Goal: Information Seeking & Learning: Learn about a topic

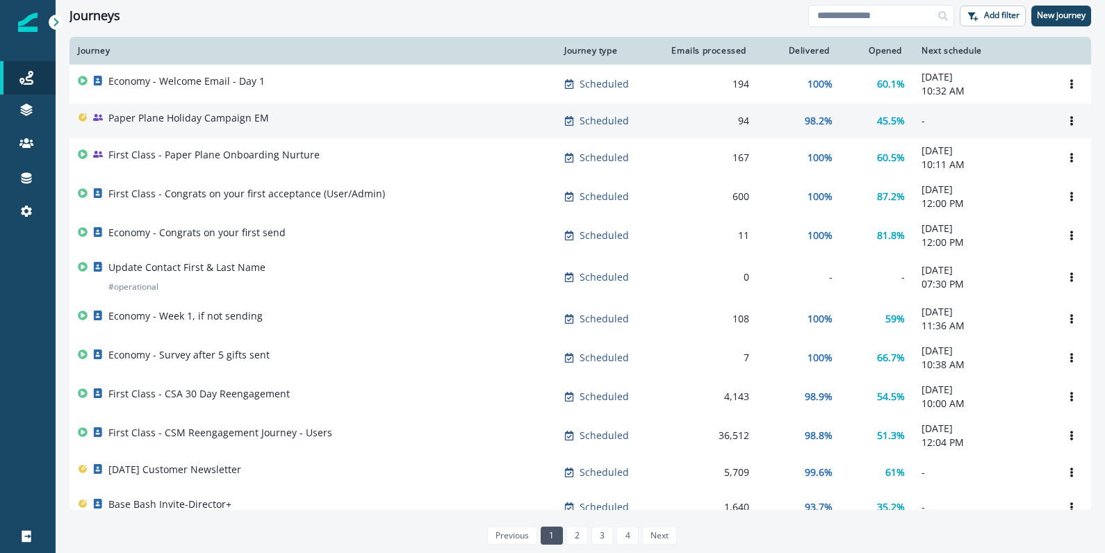
click at [204, 120] on p "Paper Plane Holiday Campaign EM" at bounding box center [188, 118] width 161 height 14
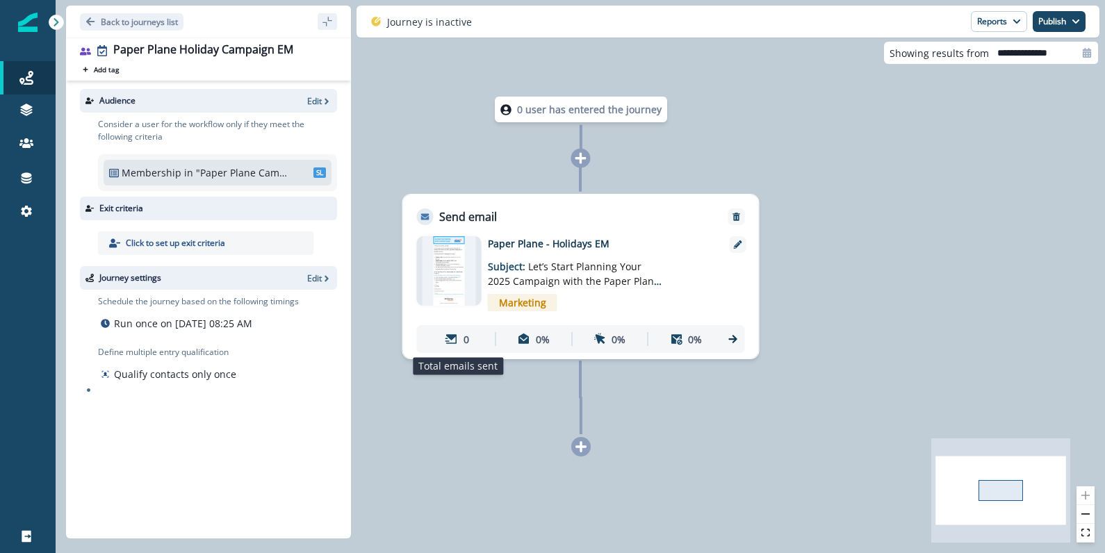
click at [468, 347] on div "0" at bounding box center [458, 340] width 70 height 26
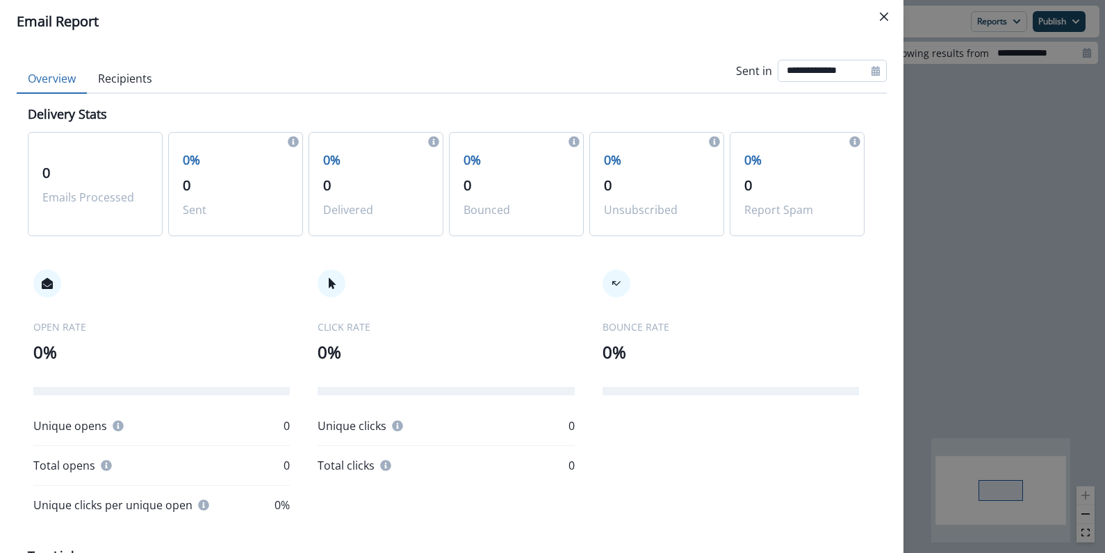
click at [833, 68] on input "**********" at bounding box center [832, 71] width 109 height 22
select select "*"
select select "****"
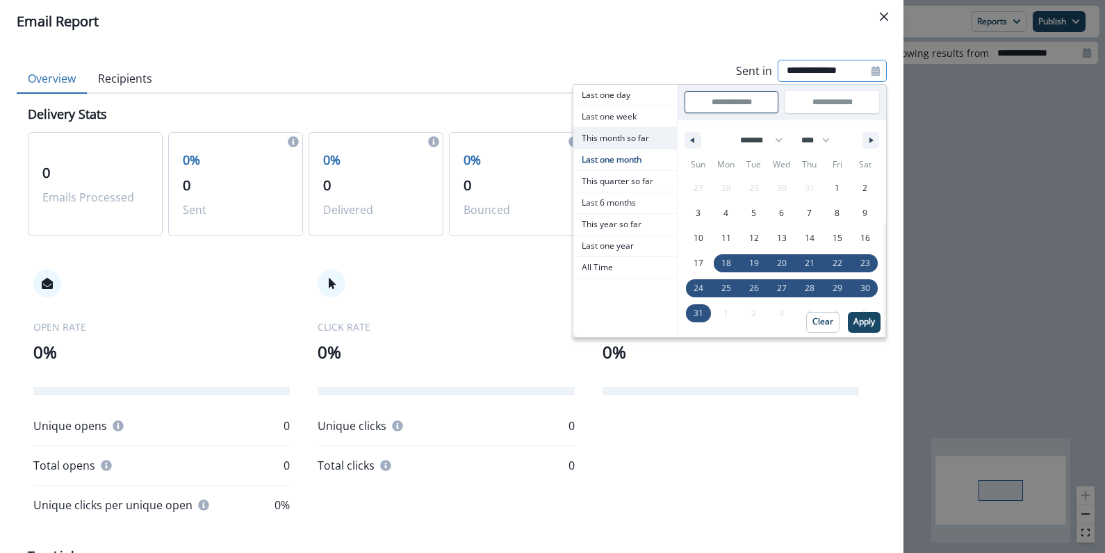
click at [623, 132] on span "This month so far" at bounding box center [625, 138] width 104 height 21
type input "**********"
select select "*"
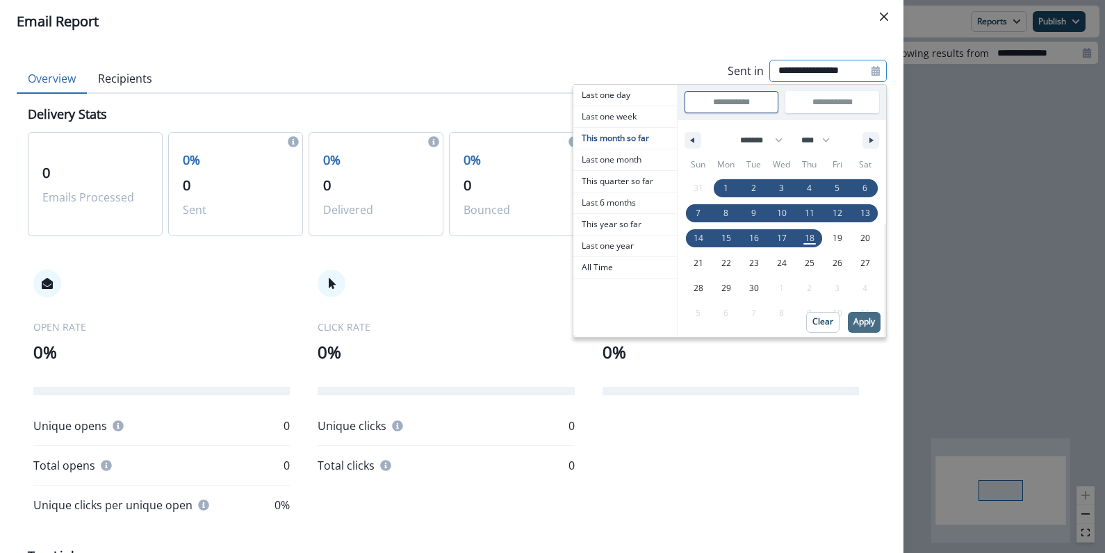
click at [860, 320] on p "Apply" at bounding box center [864, 322] width 22 height 10
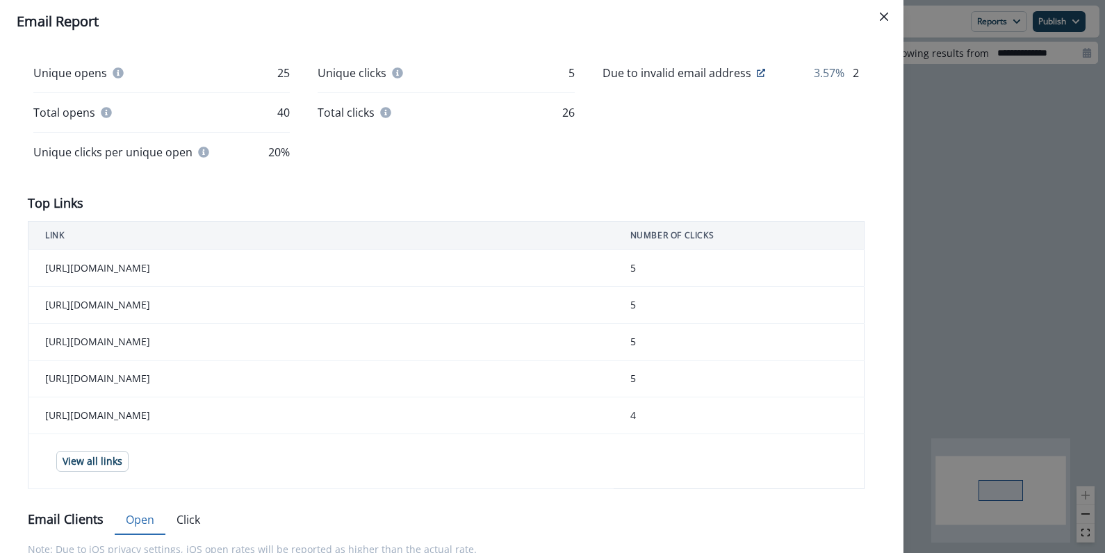
scroll to position [354, 0]
drag, startPoint x: 263, startPoint y: 267, endPoint x: 457, endPoint y: 297, distance: 195.5
click at [456, 286] on td "[URL][DOMAIN_NAME]" at bounding box center [320, 267] width 585 height 37
drag, startPoint x: 457, startPoint y: 297, endPoint x: 309, endPoint y: 259, distance: 152.2
click at [310, 259] on td "[URL][DOMAIN_NAME]" at bounding box center [320, 267] width 585 height 37
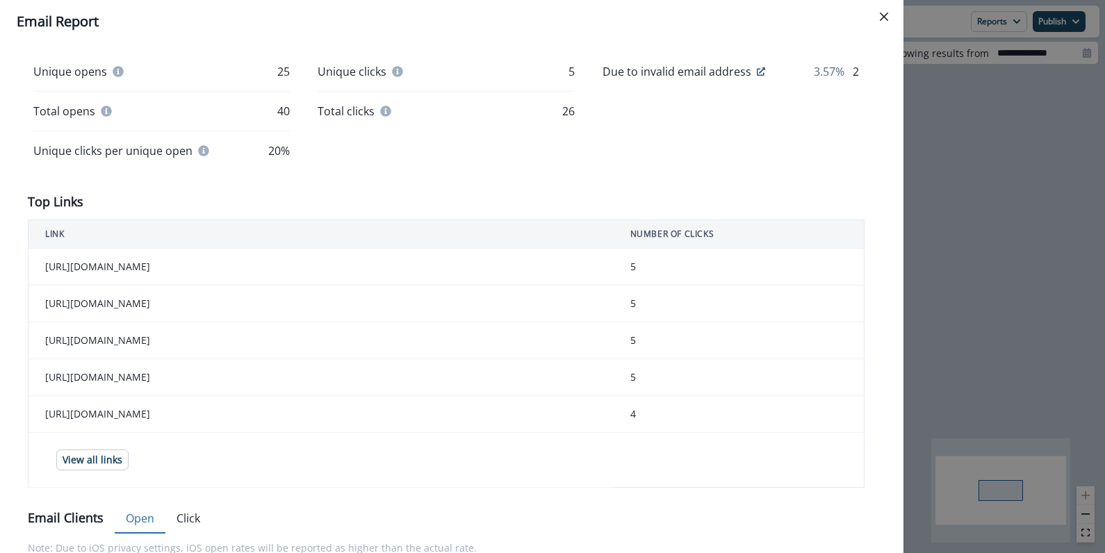
click at [309, 259] on td "[URL][DOMAIN_NAME]" at bounding box center [320, 267] width 585 height 37
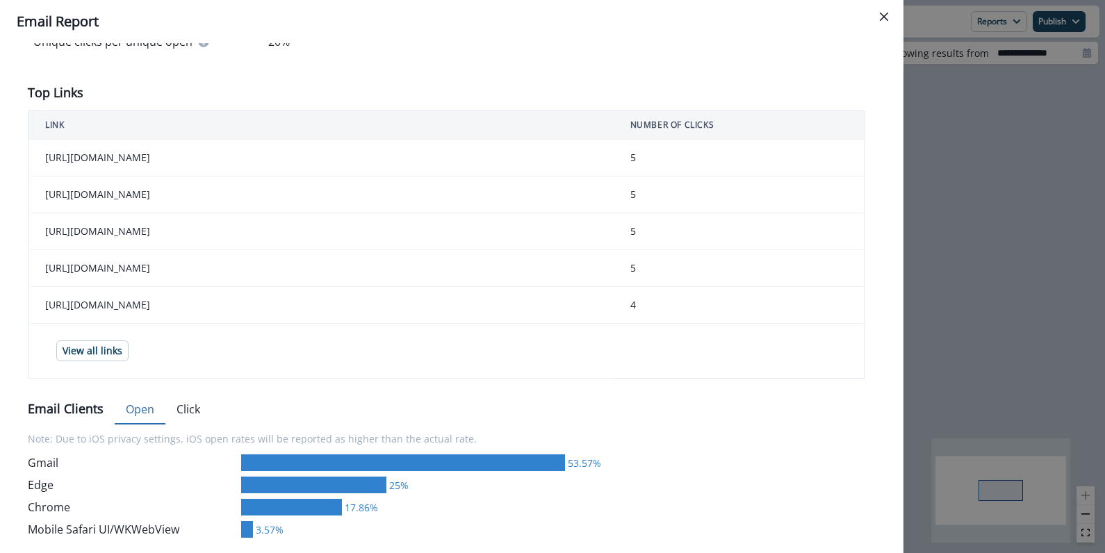
scroll to position [466, 0]
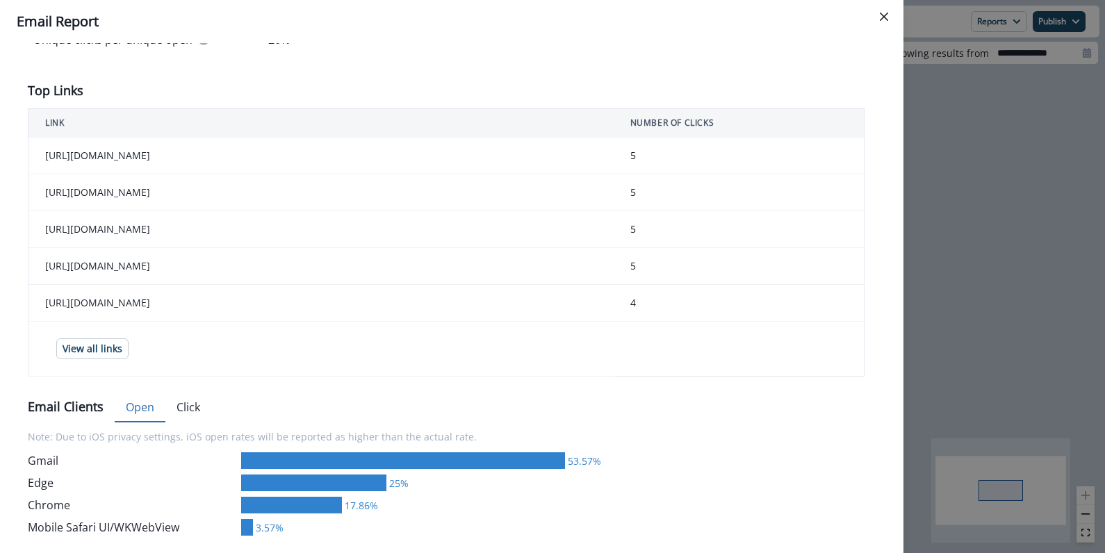
drag, startPoint x: 81, startPoint y: 245, endPoint x: 314, endPoint y: 266, distance: 234.4
click at [313, 248] on td "[URL][DOMAIN_NAME]" at bounding box center [320, 229] width 585 height 37
click at [314, 248] on td "[URL][DOMAIN_NAME]" at bounding box center [320, 229] width 585 height 37
drag, startPoint x: 314, startPoint y: 297, endPoint x: 243, endPoint y: 294, distance: 70.9
click at [244, 285] on td "[URL][DOMAIN_NAME]" at bounding box center [320, 266] width 585 height 37
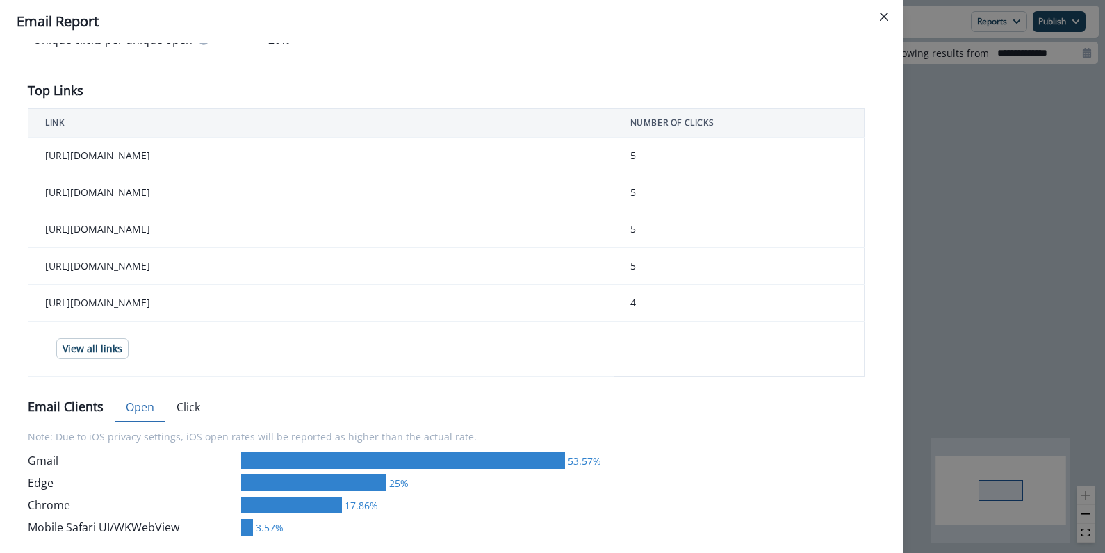
click at [243, 285] on td "[URL][DOMAIN_NAME]" at bounding box center [320, 266] width 585 height 37
drag, startPoint x: 170, startPoint y: 293, endPoint x: 353, endPoint y: 303, distance: 183.8
click at [353, 285] on td "[URL][DOMAIN_NAME]" at bounding box center [320, 266] width 585 height 37
drag, startPoint x: 155, startPoint y: 339, endPoint x: 507, endPoint y: 345, distance: 351.7
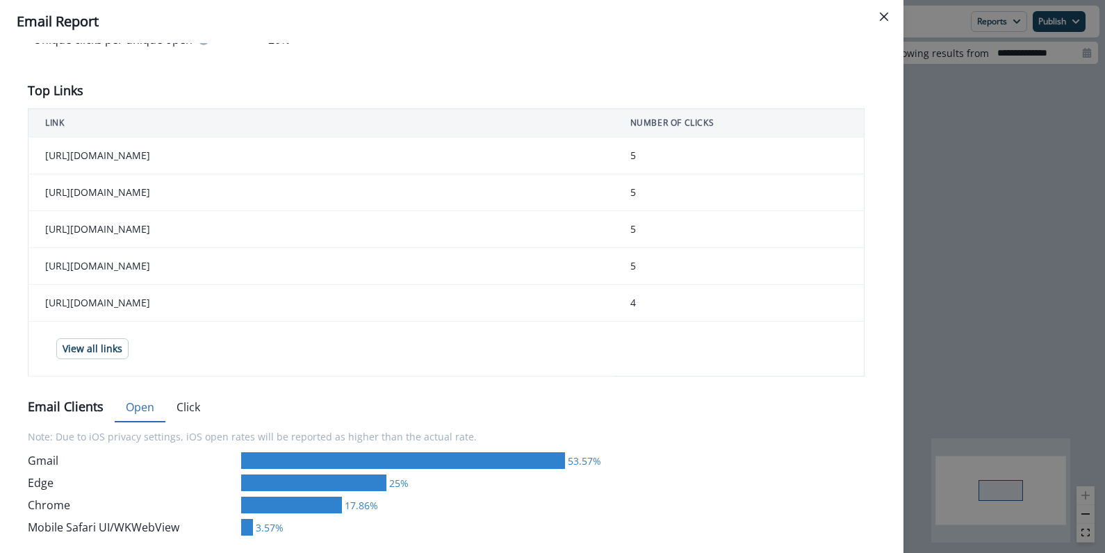
click at [507, 322] on td "[URL][DOMAIN_NAME]" at bounding box center [320, 303] width 585 height 37
drag, startPoint x: 521, startPoint y: 345, endPoint x: 164, endPoint y: 345, distance: 356.5
click at [165, 322] on td "[URL][DOMAIN_NAME]" at bounding box center [320, 303] width 585 height 37
click at [164, 322] on td "[URL][DOMAIN_NAME]" at bounding box center [320, 303] width 585 height 37
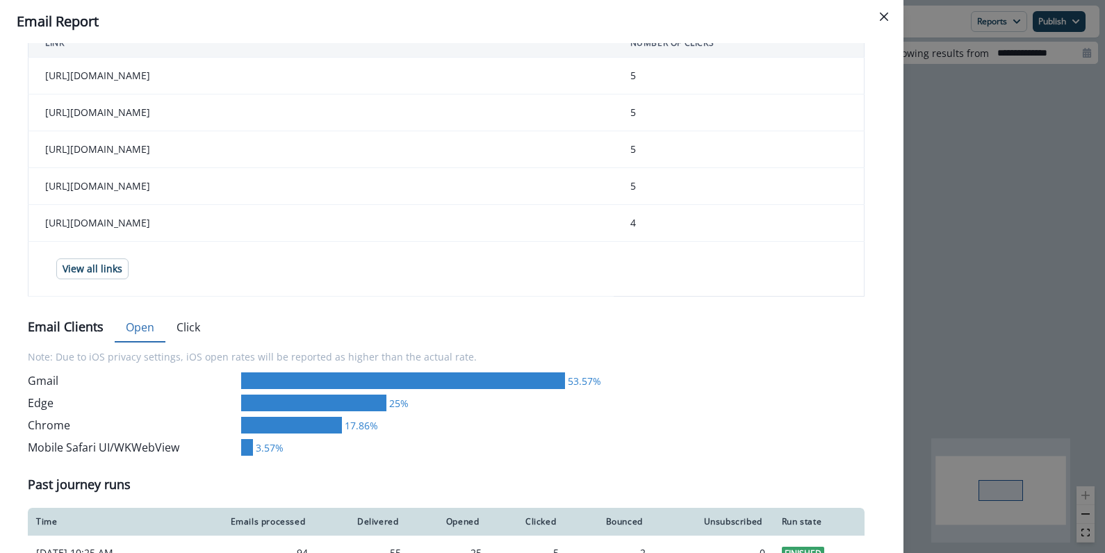
scroll to position [619, 0]
